Goal: Information Seeking & Learning: Learn about a topic

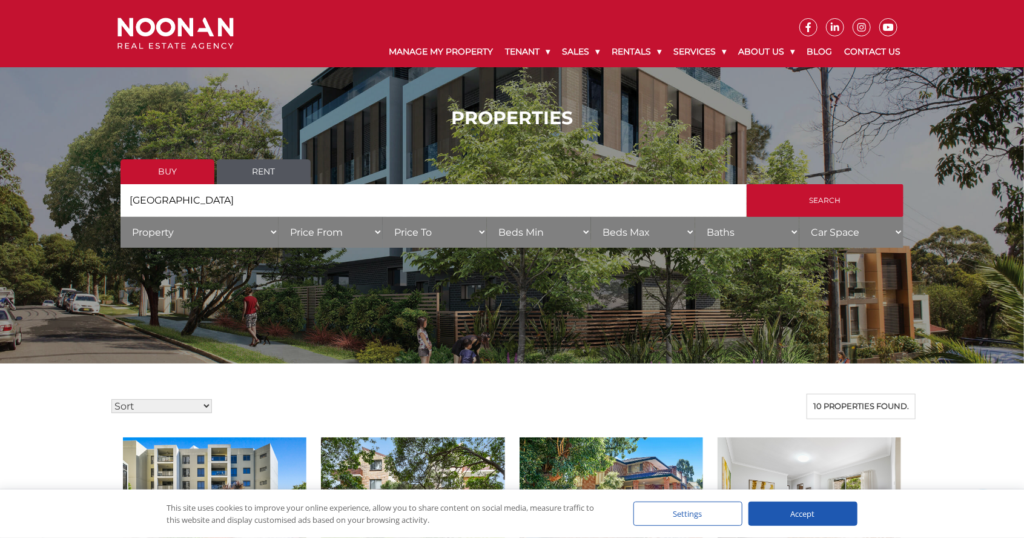
drag, startPoint x: 535, startPoint y: 232, endPoint x: 529, endPoint y: 243, distance: 12.2
click at [534, 233] on select "Beds Min 1 + 2 + 3 + 4 + 5 + 6 + 7 + 8 + 9 + 10 +" at bounding box center [539, 232] width 104 height 31
click at [630, 234] on select "Beds Max 1 + 2 + 3 + 4 + 5 + 6 + 7 + 8 + 9 + 10 +" at bounding box center [643, 232] width 104 height 31
select select "2"
click at [591, 217] on select "Beds Max 1 + 2 + 3 + 4 + 5 + 6 + 7 + 8 + 9 + 10 +" at bounding box center [643, 232] width 104 height 31
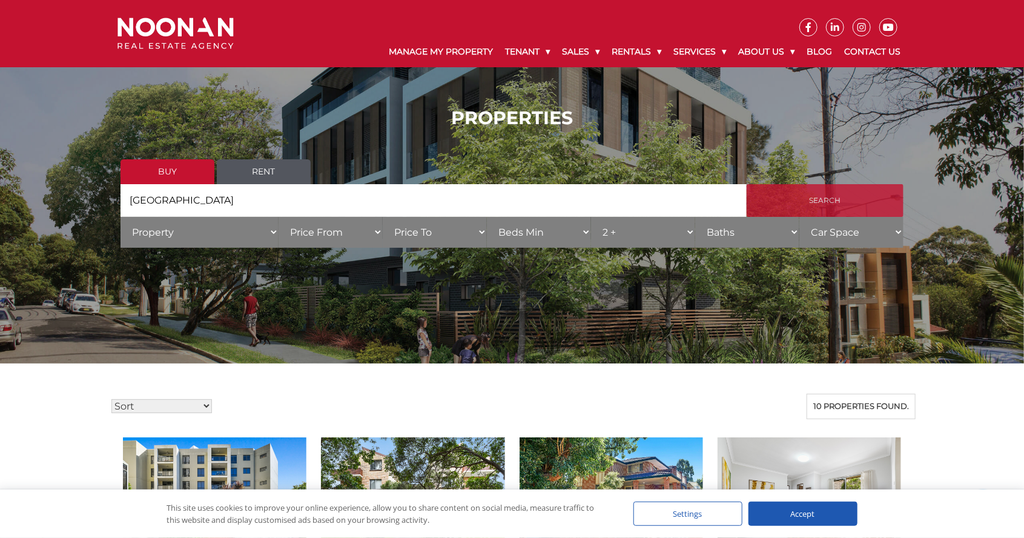
click at [780, 198] on input "Search" at bounding box center [825, 200] width 157 height 33
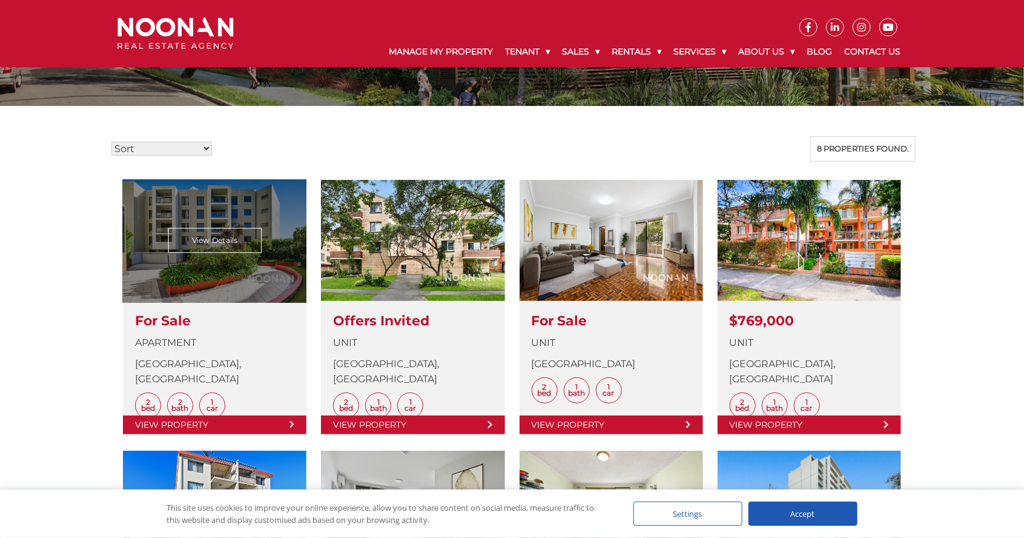
scroll to position [271, 0]
